Goal: Information Seeking & Learning: Learn about a topic

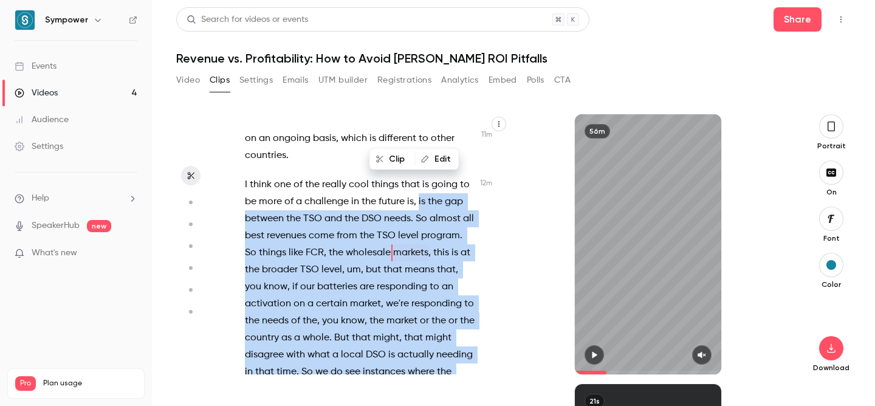
scroll to position [4417, 0]
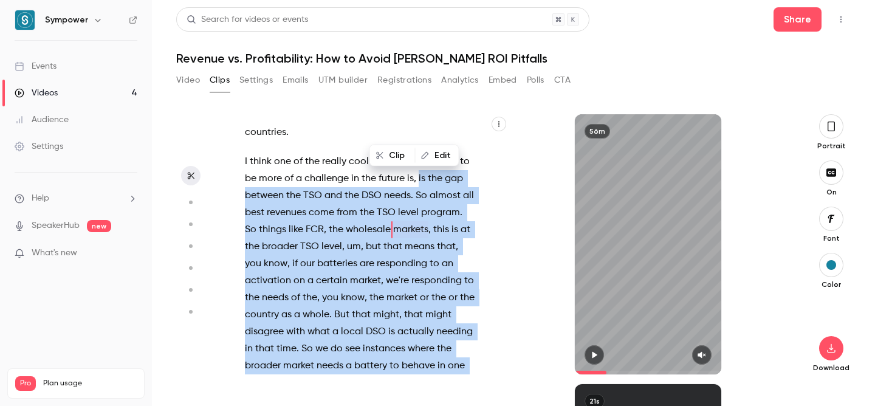
drag, startPoint x: 418, startPoint y: 179, endPoint x: 421, endPoint y: 295, distance: 116.2
click at [421, 295] on p "I think one of the really cool things that is going to be more of a challenge i…" at bounding box center [360, 280] width 230 height 255
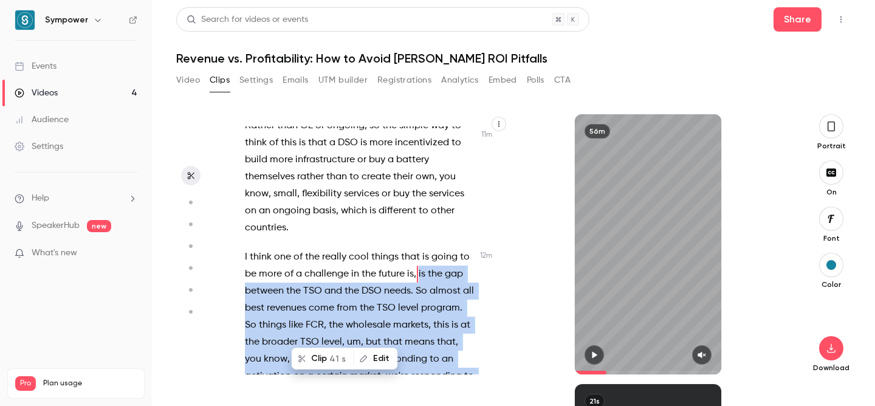
copy p "is the gap between the TSO and the DSO needs . So almost all best revenues come…"
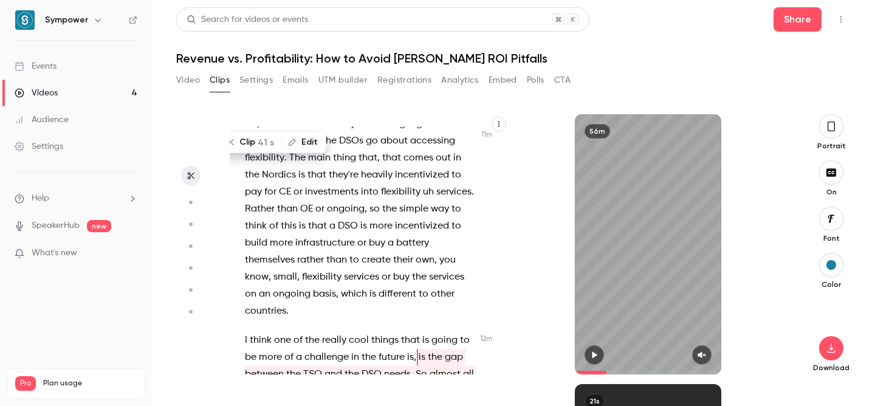
scroll to position [4243, 0]
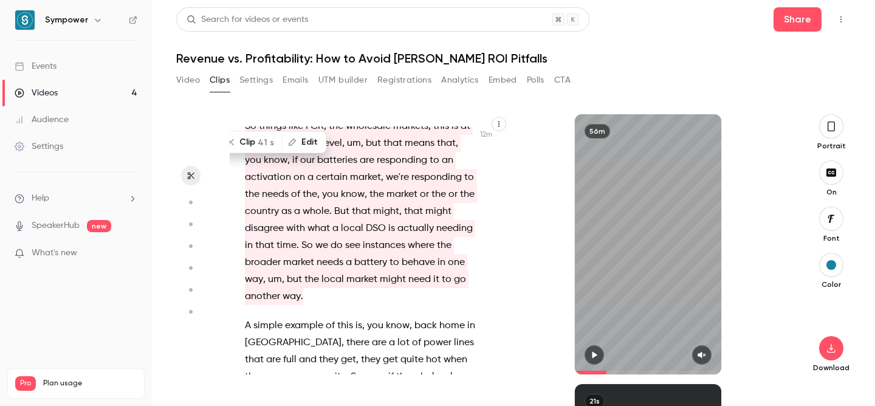
click at [426, 351] on span "hot" at bounding box center [433, 359] width 15 height 17
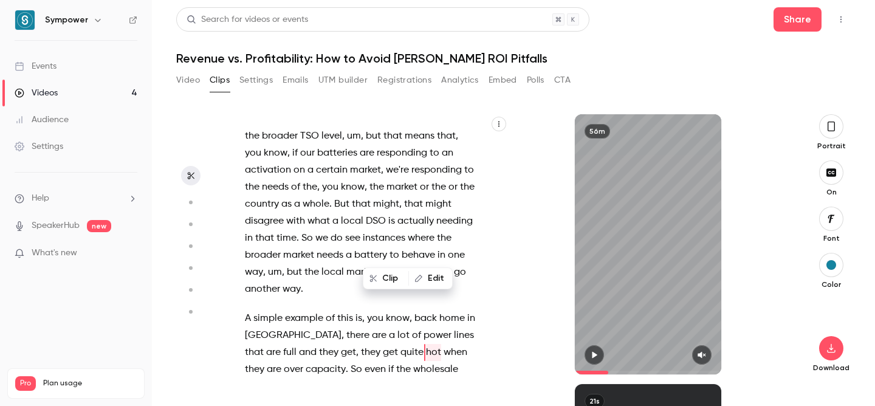
scroll to position [0, 0]
click at [365, 361] on span "even" at bounding box center [375, 369] width 21 height 17
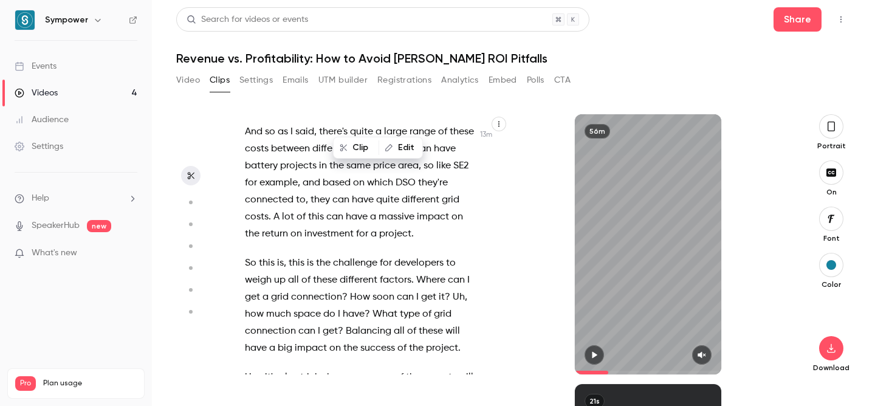
scroll to position [4862, 0]
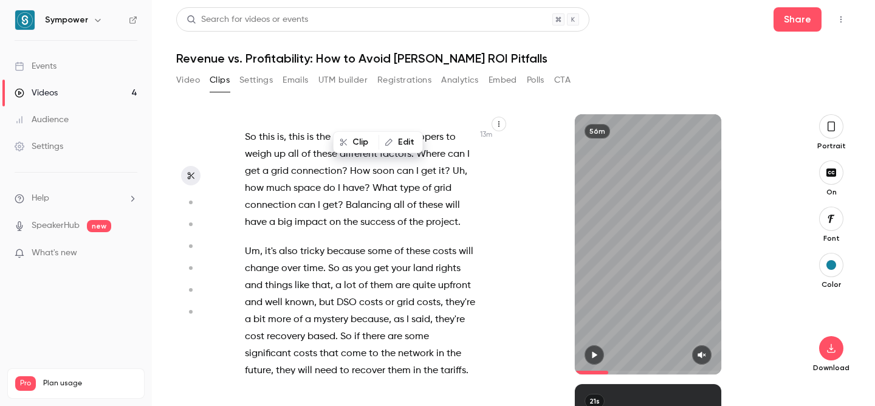
click at [321, 197] on span "space" at bounding box center [307, 188] width 27 height 17
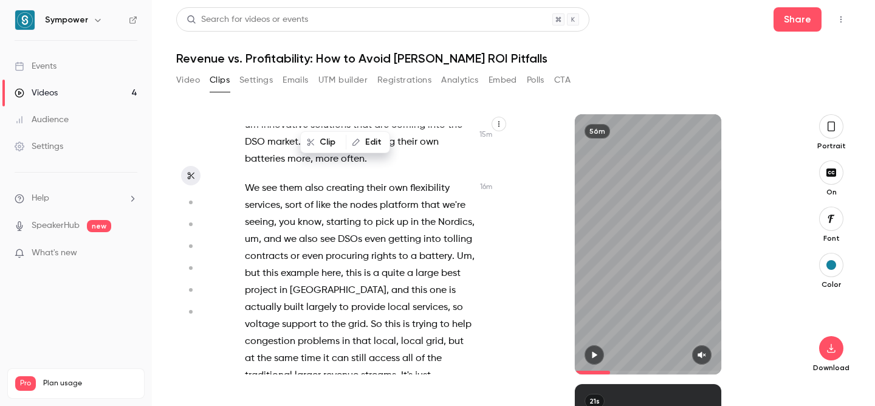
scroll to position [5933, 0]
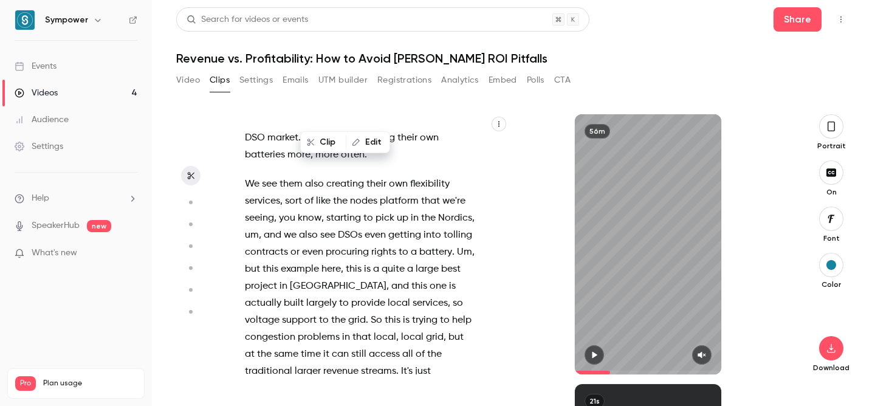
click at [314, 129] on span "solutions" at bounding box center [331, 120] width 40 height 17
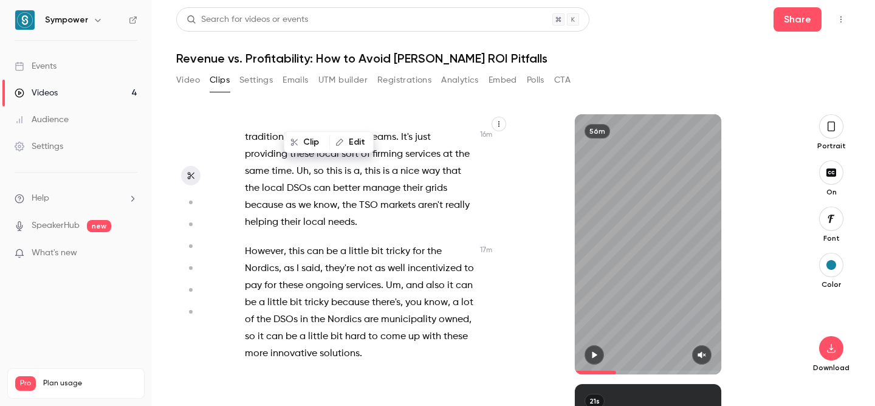
click at [311, 146] on span "larger" at bounding box center [308, 137] width 26 height 17
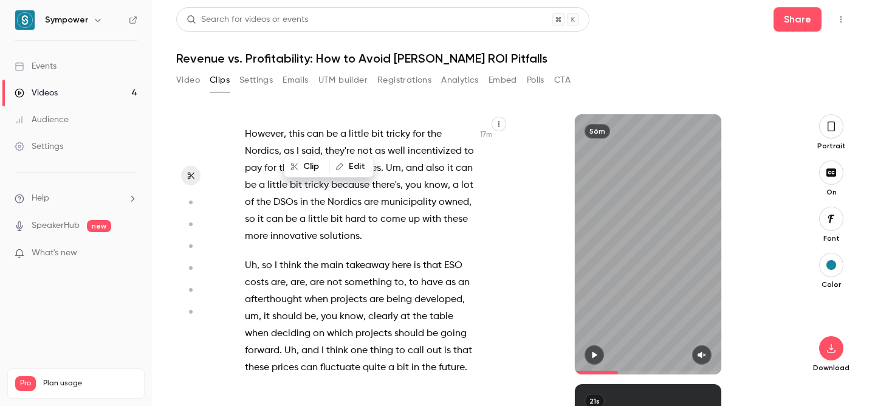
scroll to position [6285, 0]
click at [278, 113] on span "helping" at bounding box center [261, 104] width 33 height 17
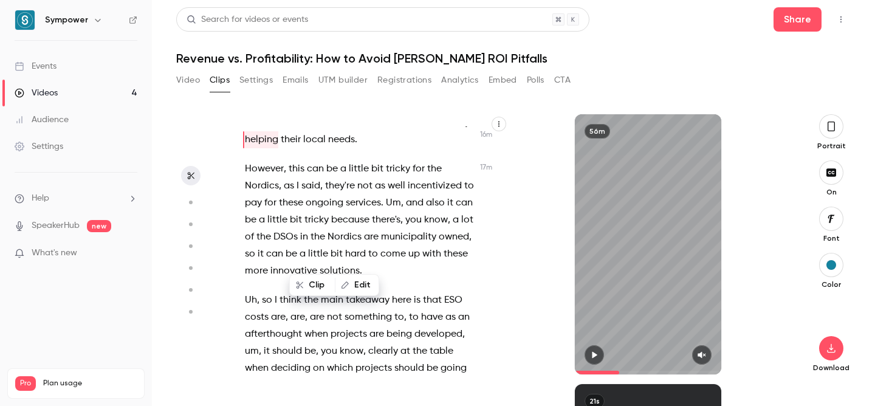
scroll to position [6249, 0]
click at [328, 64] on span "revenue" at bounding box center [340, 55] width 35 height 17
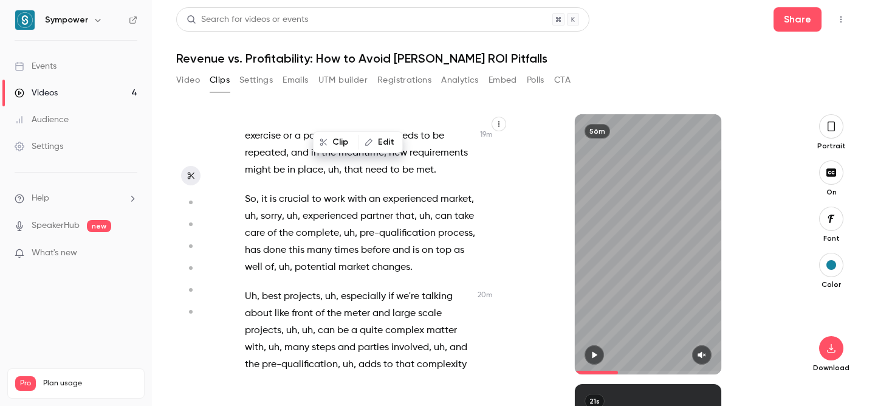
scroll to position [7163, 0]
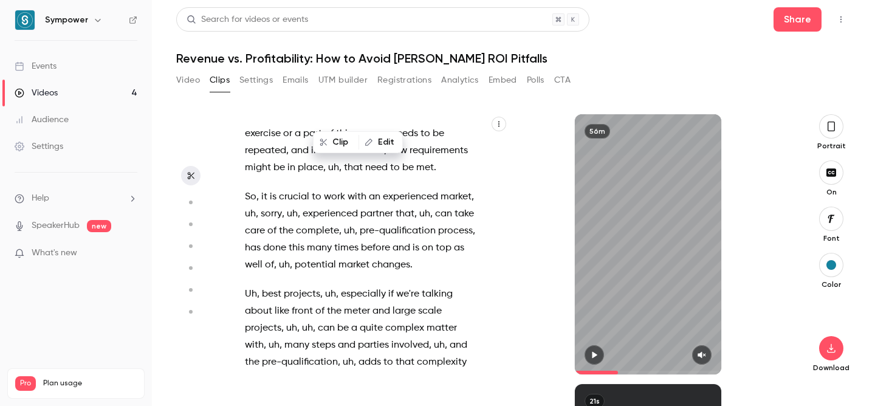
click at [304, 159] on span "and" at bounding box center [300, 150] width 18 height 17
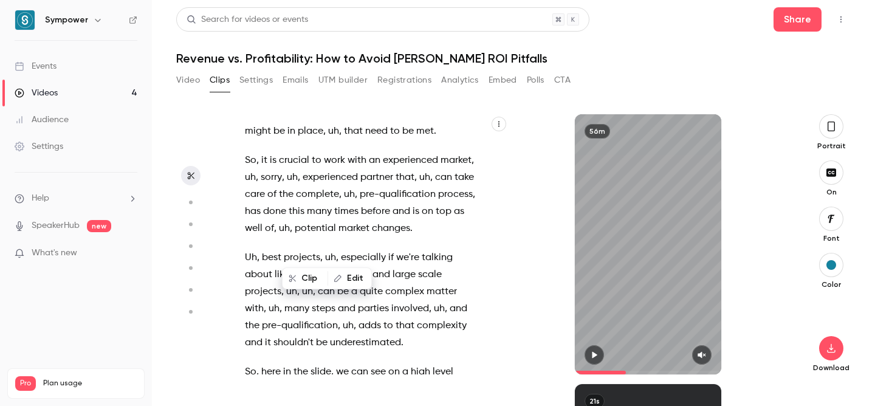
click at [384, 169] on span "experienced" at bounding box center [410, 160] width 55 height 17
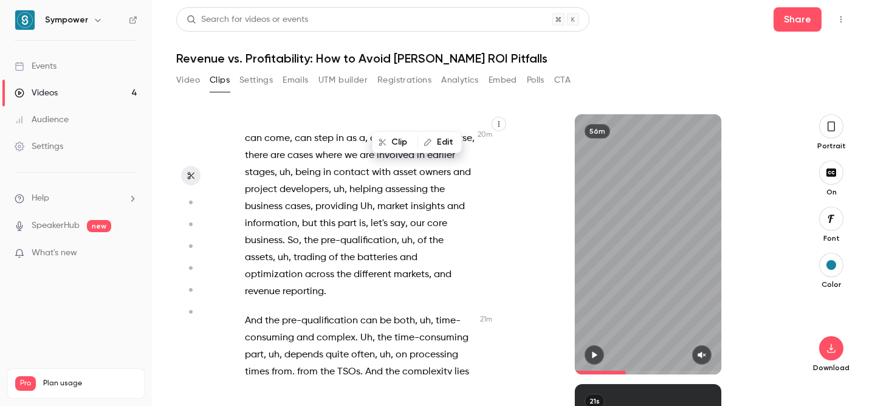
scroll to position [7502, 0]
type input "******"
